Goal: Task Accomplishment & Management: Use online tool/utility

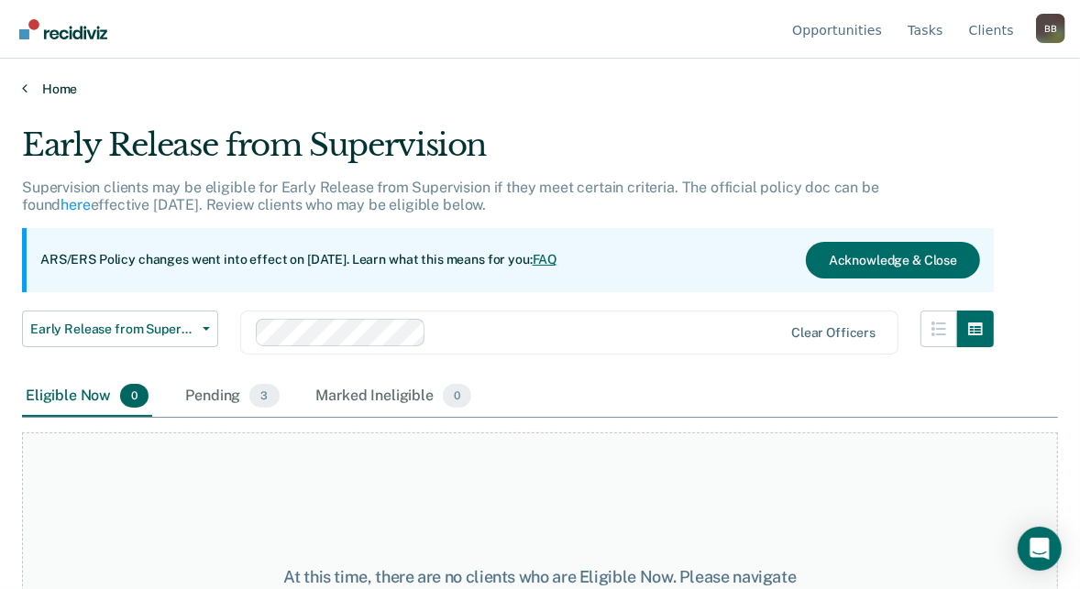
click at [29, 92] on link "Home" at bounding box center [540, 89] width 1036 height 17
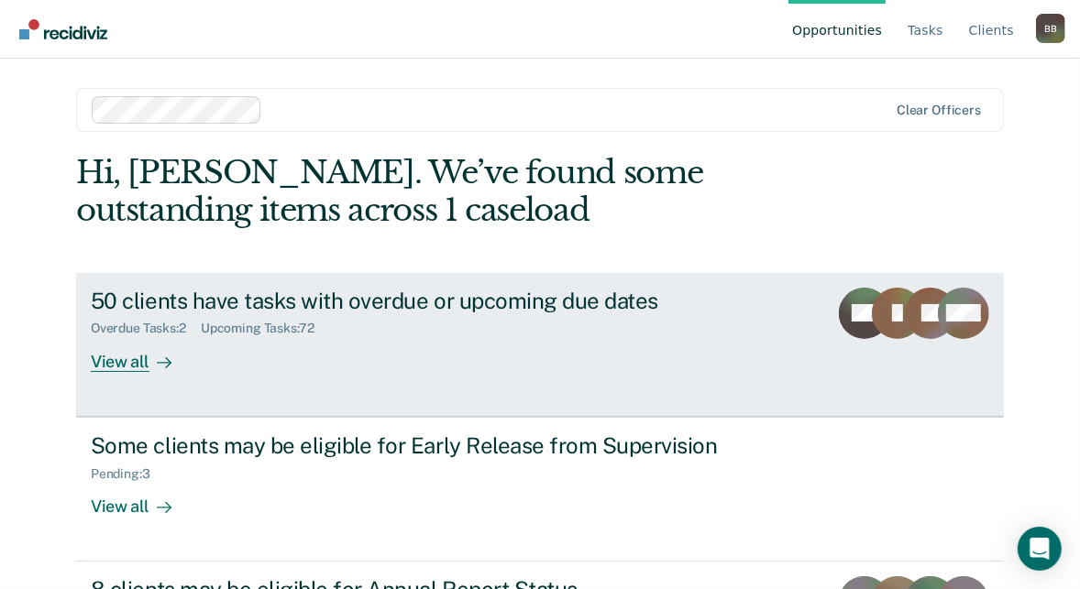
click at [356, 336] on div "Overdue Tasks : 2 Upcoming Tasks : 72" at bounding box center [413, 325] width 644 height 23
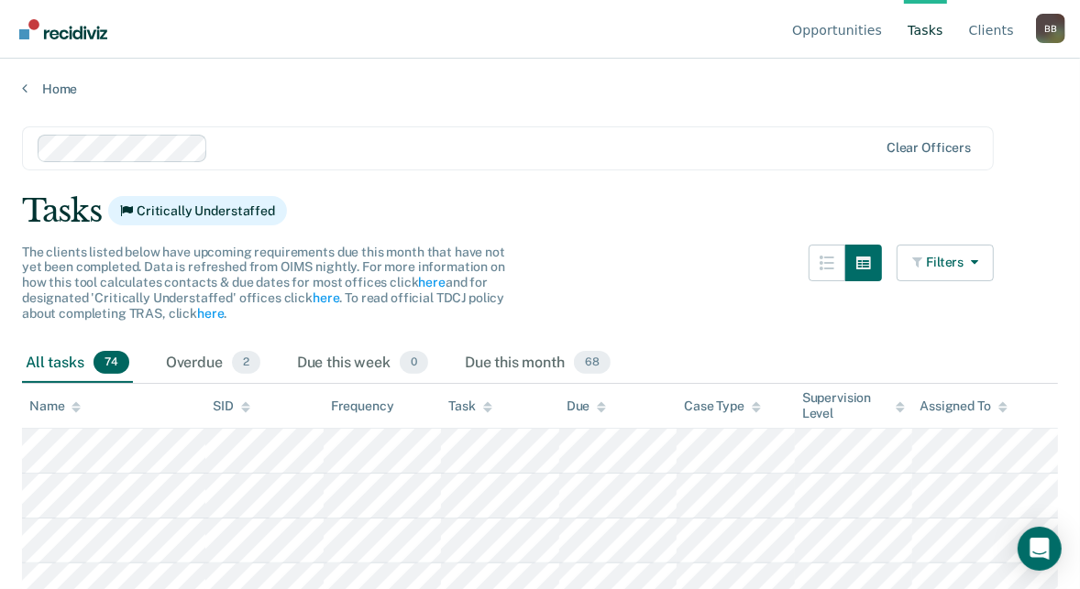
click at [497, 413] on th "Task" at bounding box center [500, 406] width 118 height 45
click at [487, 402] on icon at bounding box center [487, 404] width 9 height 5
click at [209, 365] on div "Overdue 2" at bounding box center [213, 364] width 102 height 40
